Goal: Transaction & Acquisition: Purchase product/service

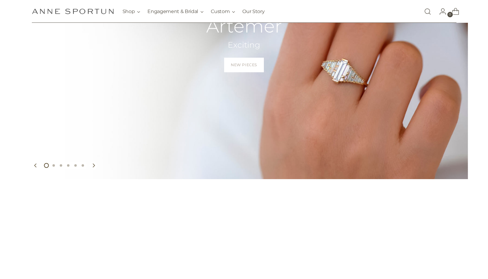
scroll to position [241, 0]
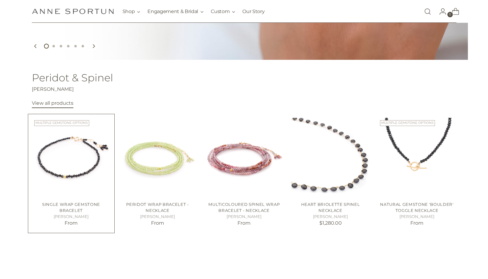
click at [0, 0] on img "Single Wrap Gemstone Bracelet" at bounding box center [0, 0] width 0 height 0
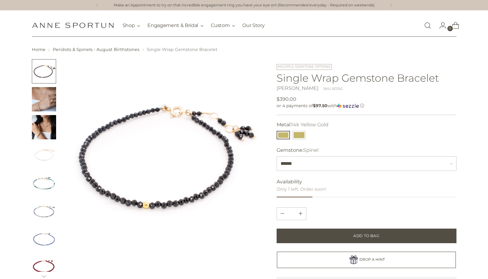
click at [5, 137] on section "Home Peridots & Spinels - August Birthstones Single Wrap Gemstone Bracelet" at bounding box center [244, 240] width 488 height 389
click at [440, 164] on select "**********" at bounding box center [367, 163] width 180 height 15
click at [47, 100] on img "Change image to image 2" at bounding box center [44, 99] width 24 height 24
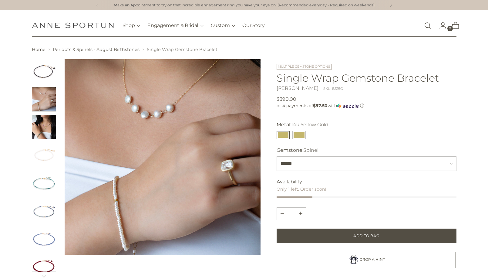
click at [40, 124] on img "Change image to image 3" at bounding box center [44, 127] width 24 height 24
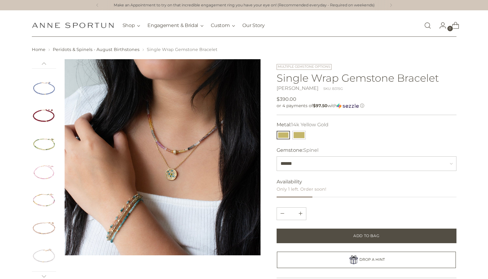
scroll to position [201, 0]
click at [40, 124] on img "Change image to image 10" at bounding box center [44, 122] width 24 height 24
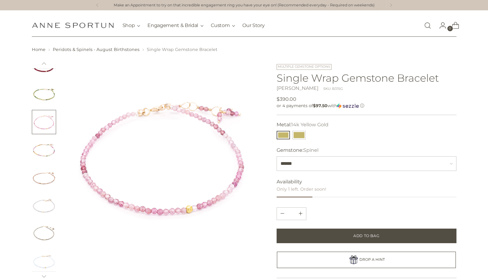
click at [43, 151] on img "Change image to image 11" at bounding box center [44, 150] width 24 height 24
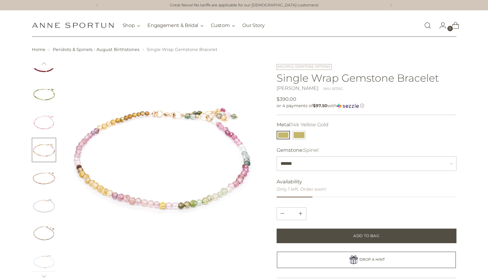
click at [46, 175] on img "Change image to image 12" at bounding box center [44, 178] width 24 height 24
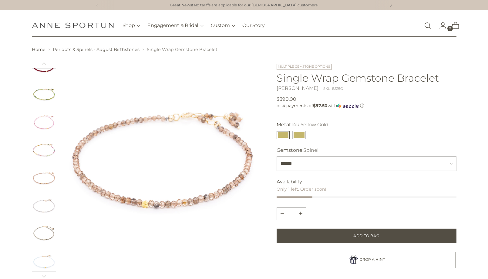
click at [45, 205] on img "Change image to image 13" at bounding box center [44, 206] width 24 height 24
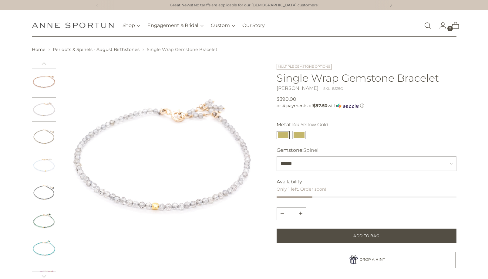
scroll to position [311, 0]
click at [46, 186] on img "Change image to image 16" at bounding box center [44, 179] width 24 height 24
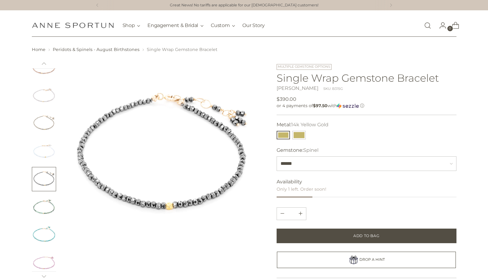
click at [47, 201] on img "Change image to image 17" at bounding box center [44, 207] width 24 height 24
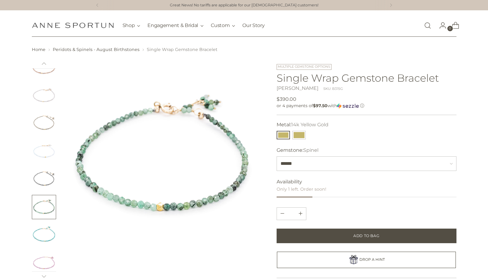
click at [45, 223] on img "Change image to image 18" at bounding box center [44, 235] width 24 height 24
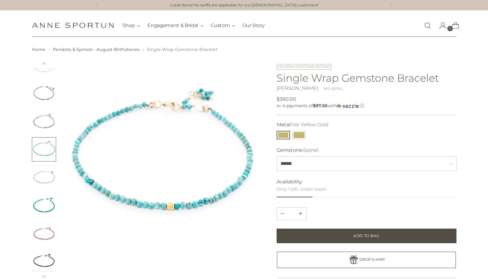
scroll to position [539, 0]
click at [45, 223] on img "Change image to image 26" at bounding box center [44, 230] width 24 height 24
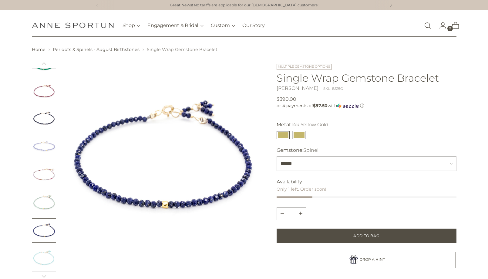
click at [43, 201] on img "Change image to image 25" at bounding box center [44, 202] width 24 height 24
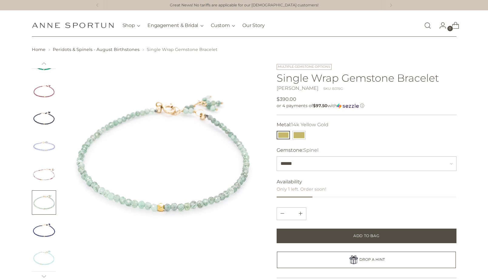
click at [42, 182] on img "Change image to image 24" at bounding box center [44, 174] width 24 height 24
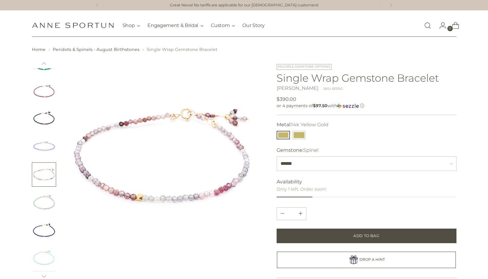
click at [43, 151] on img "Change image to image 23" at bounding box center [44, 146] width 24 height 24
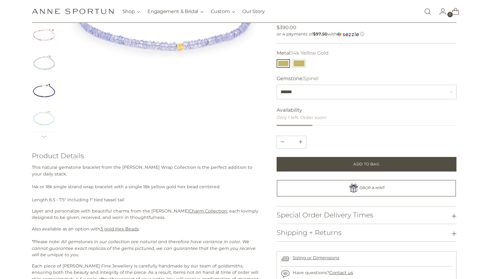
scroll to position [0, 0]
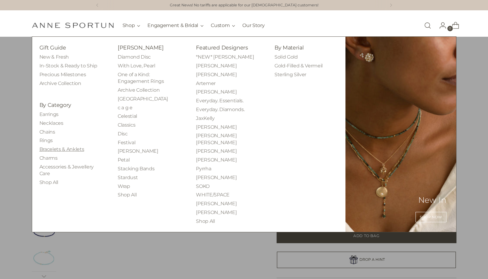
click at [55, 148] on link "Bracelets & Anklets" at bounding box center [61, 149] width 45 height 6
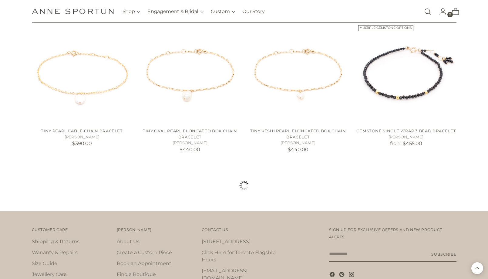
scroll to position [544, 0]
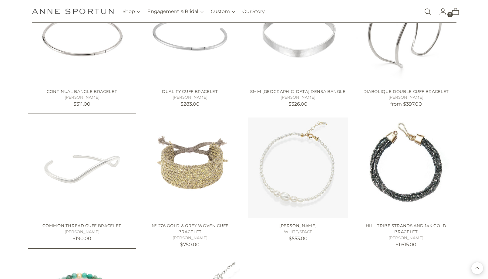
scroll to position [1112, 0]
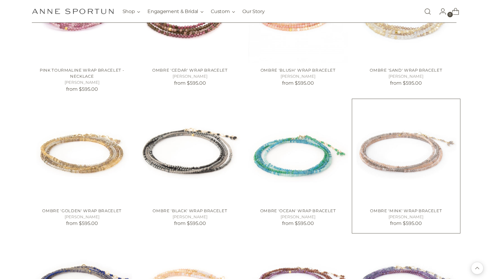
scroll to position [1571, 0]
